Goal: Navigation & Orientation: Find specific page/section

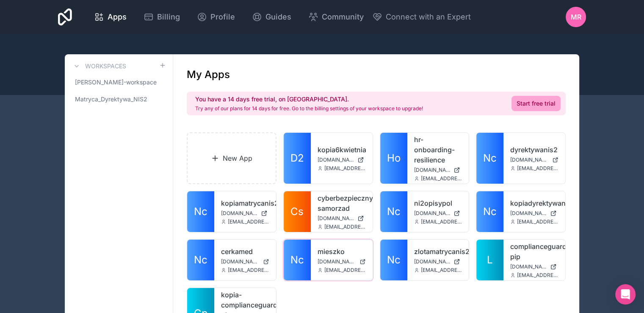
click at [336, 250] on link "mieszko" at bounding box center [342, 251] width 48 height 10
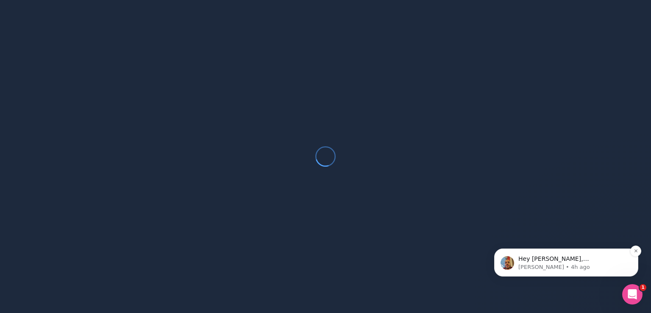
click at [582, 261] on span "Hey [PERSON_NAME], [PERSON_NAME] from the Support team 👋🏽 I just wanted to foll…" at bounding box center [572, 300] width 108 height 91
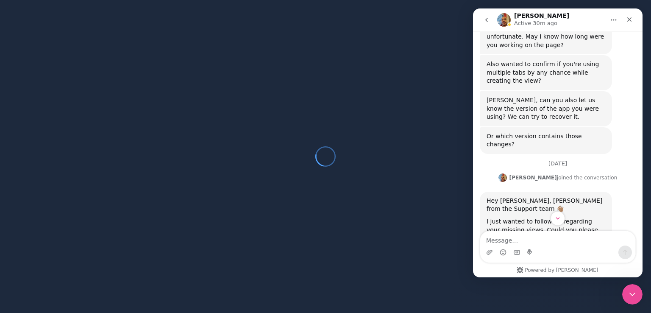
scroll to position [1106, 0]
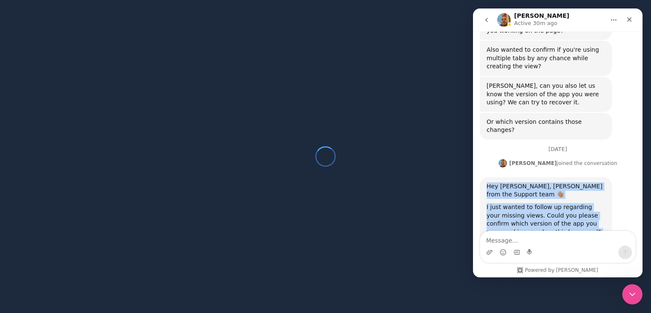
drag, startPoint x: 573, startPoint y: 203, endPoint x: 486, endPoint y: 121, distance: 119.5
click at [484, 177] on div "Hey [PERSON_NAME], [PERSON_NAME] from the Support team 👋🏽 I just wanted to foll…" at bounding box center [545, 228] width 132 height 102
copy div "Hey [PERSON_NAME], [PERSON_NAME] from the Support team 👋🏽 I just wanted to foll…"
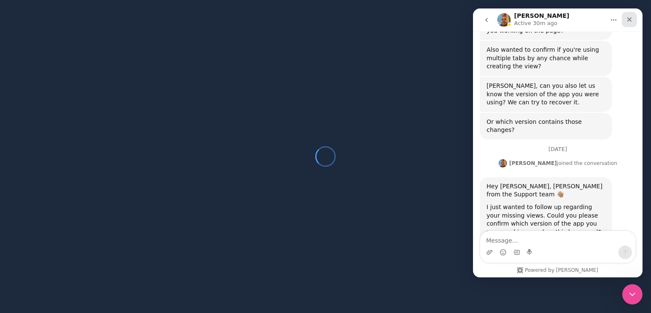
click at [627, 17] on icon "Close" at bounding box center [629, 19] width 5 height 5
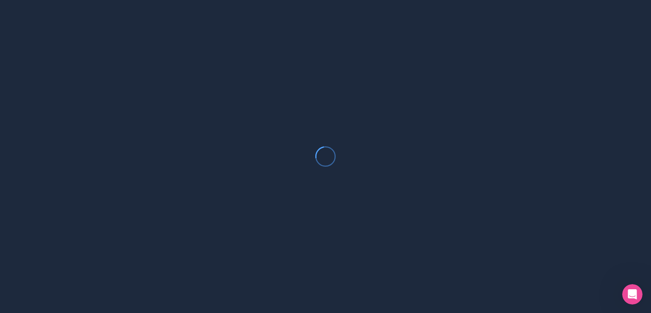
scroll to position [1040, 0]
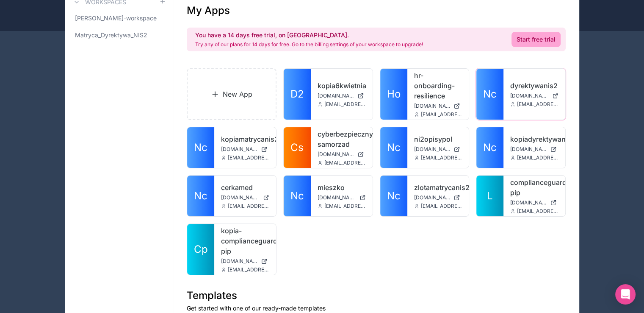
scroll to position [85, 0]
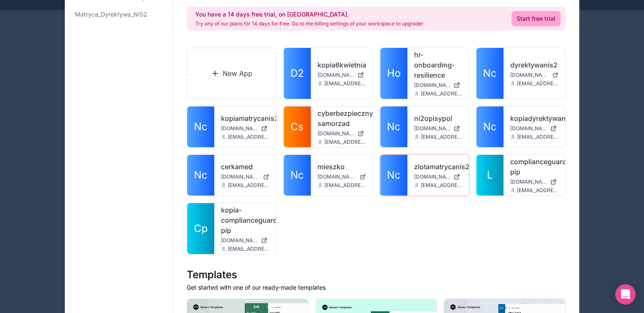
click at [433, 167] on link "zlotamatrycanis2" at bounding box center [438, 166] width 48 height 10
